Goal: Transaction & Acquisition: Download file/media

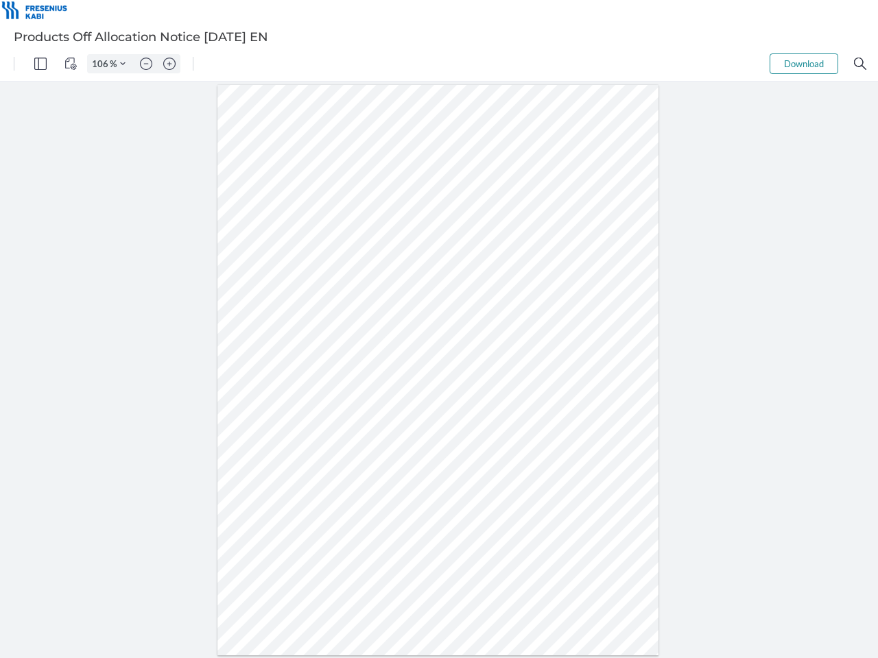
click at [40, 64] on img "Panel" at bounding box center [40, 64] width 12 height 12
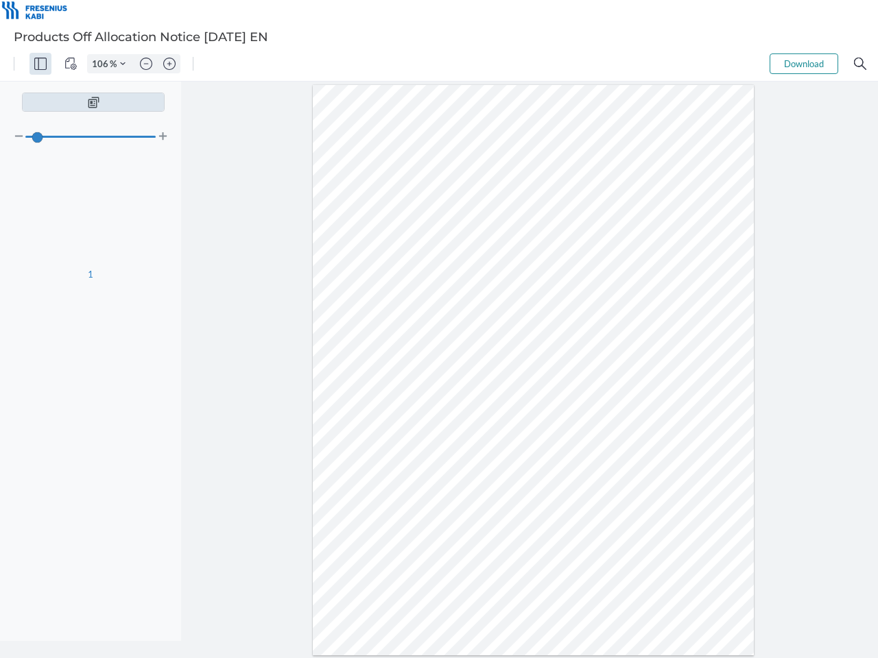
click at [71, 64] on img "View Controls" at bounding box center [70, 64] width 12 height 12
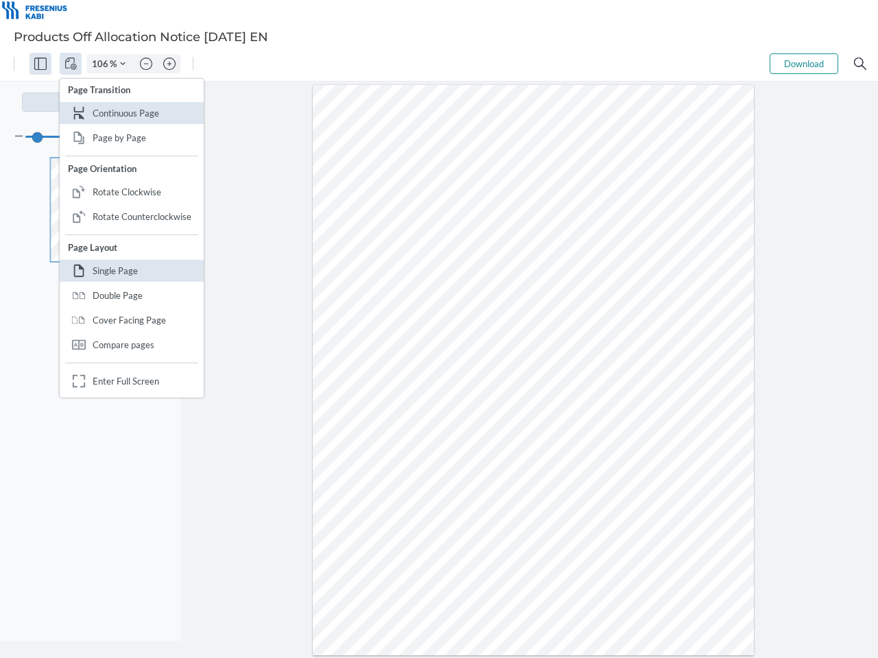
click at [102, 64] on input "106" at bounding box center [99, 64] width 22 height 12
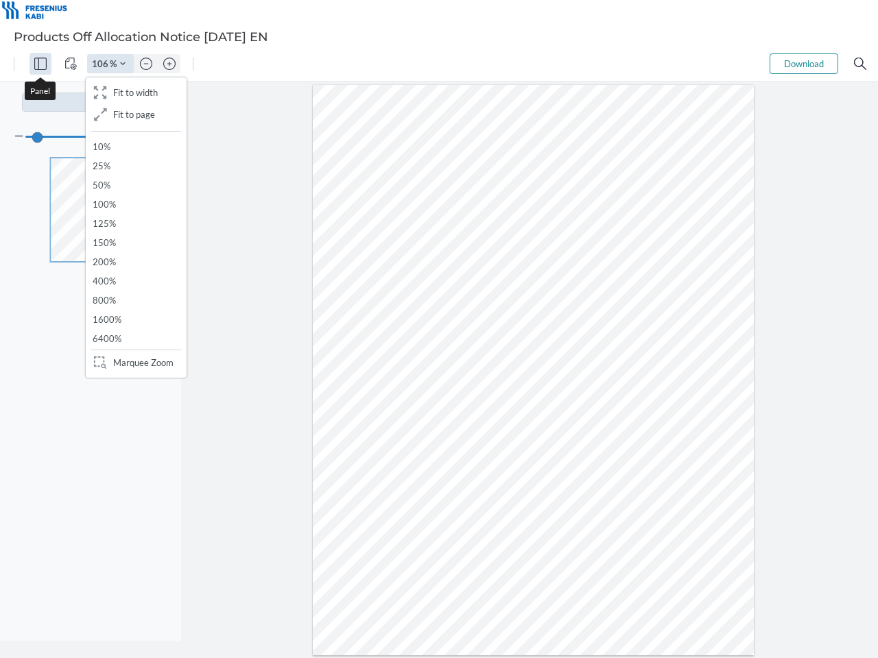
click at [123, 64] on img "Zoom Controls" at bounding box center [122, 63] width 5 height 5
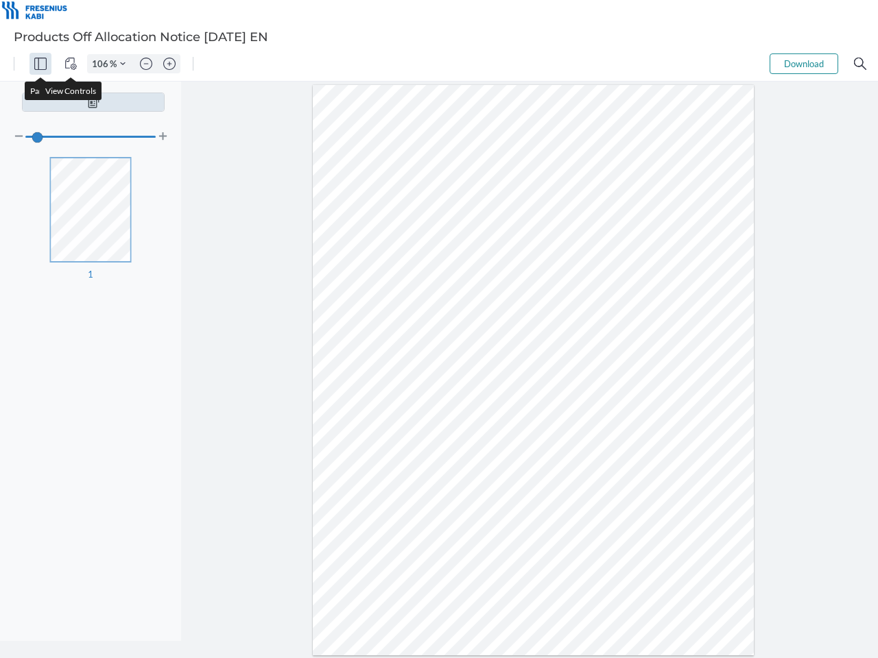
click at [146, 64] on img "Zoom out" at bounding box center [146, 64] width 12 height 12
click at [169, 64] on img "Zoom in" at bounding box center [169, 64] width 12 height 12
type input "106"
click at [804, 64] on button "Download" at bounding box center [803, 63] width 69 height 21
click at [860, 64] on img "Search" at bounding box center [860, 64] width 12 height 12
